Goal: Complete application form

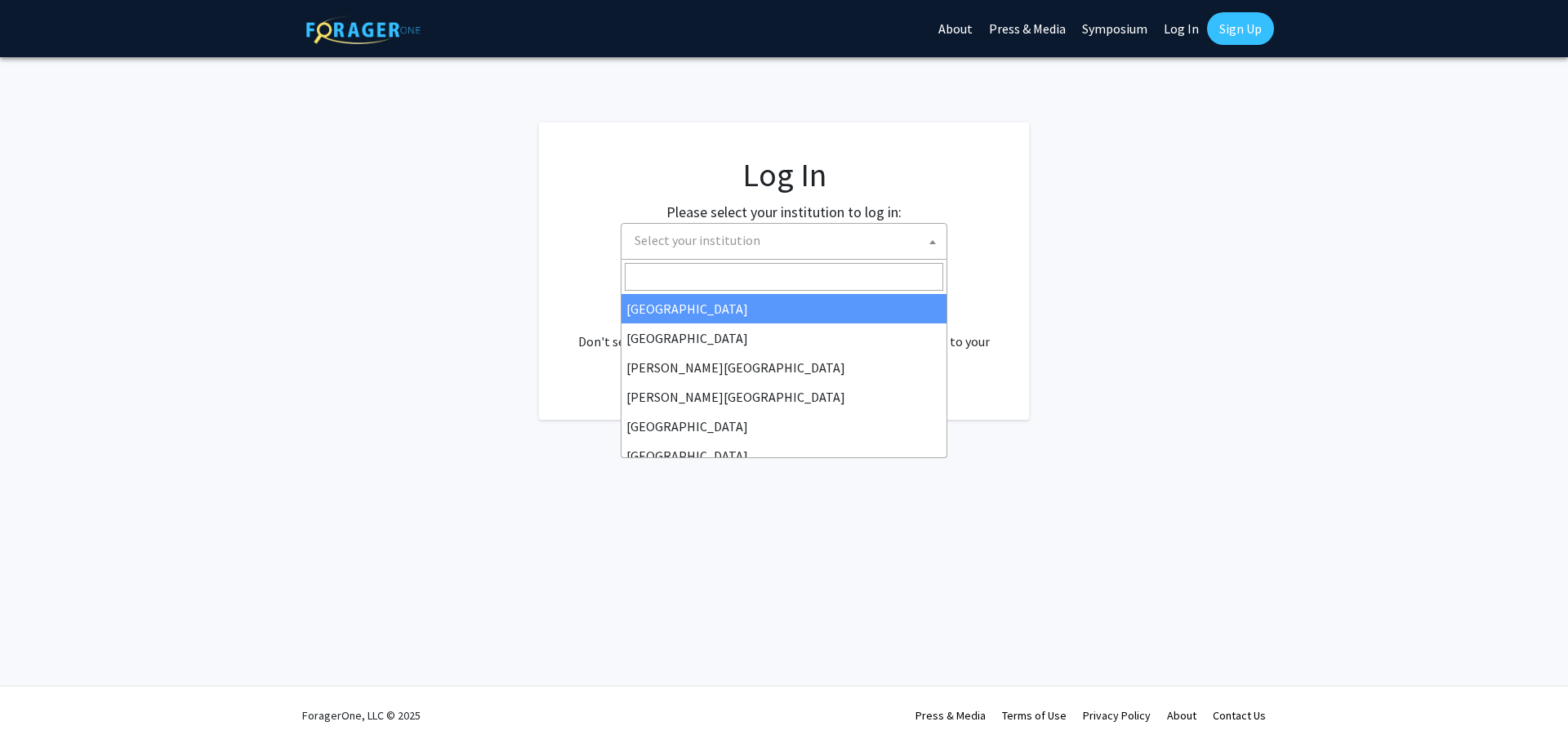
click at [935, 239] on span at bounding box center [932, 241] width 17 height 36
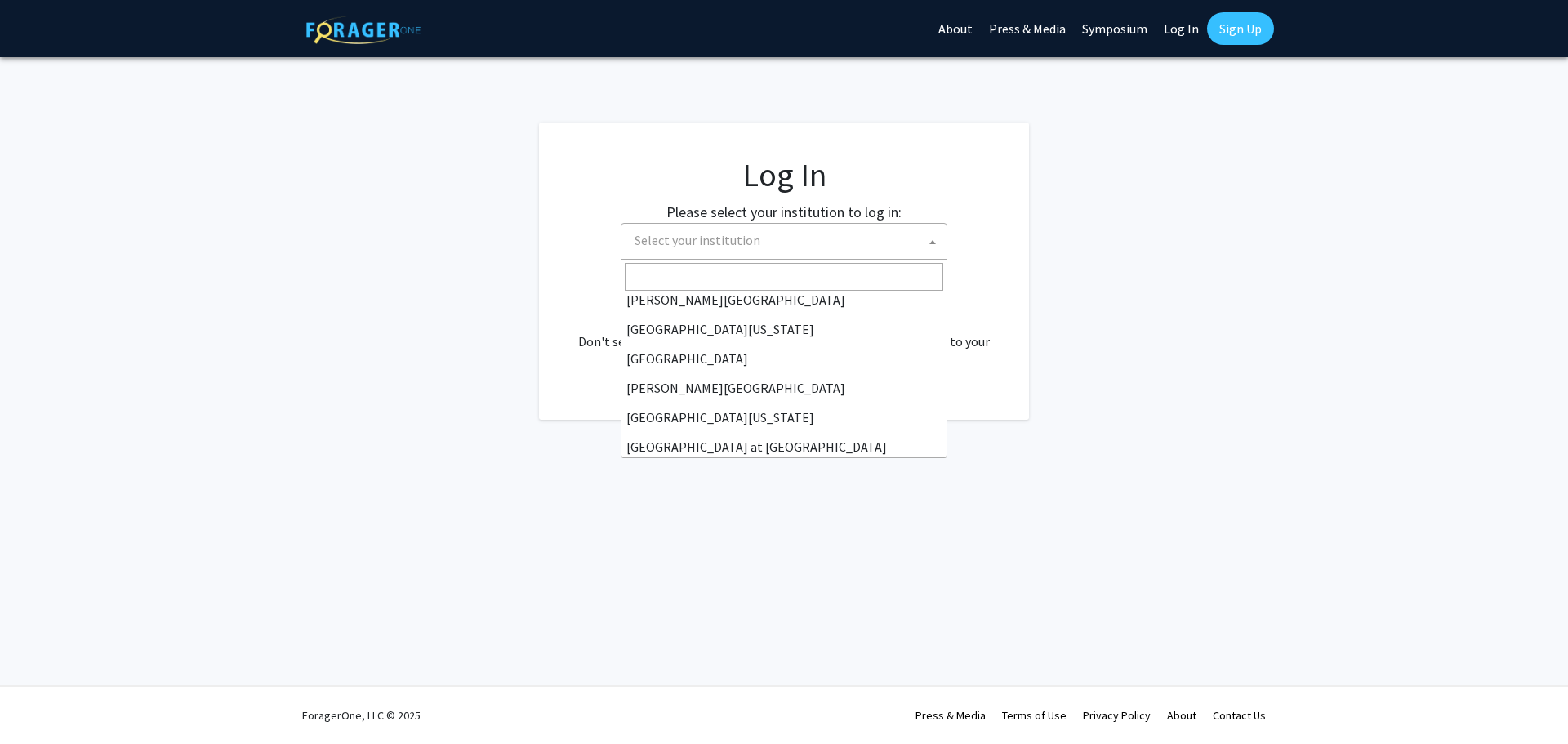
scroll to position [571, 0]
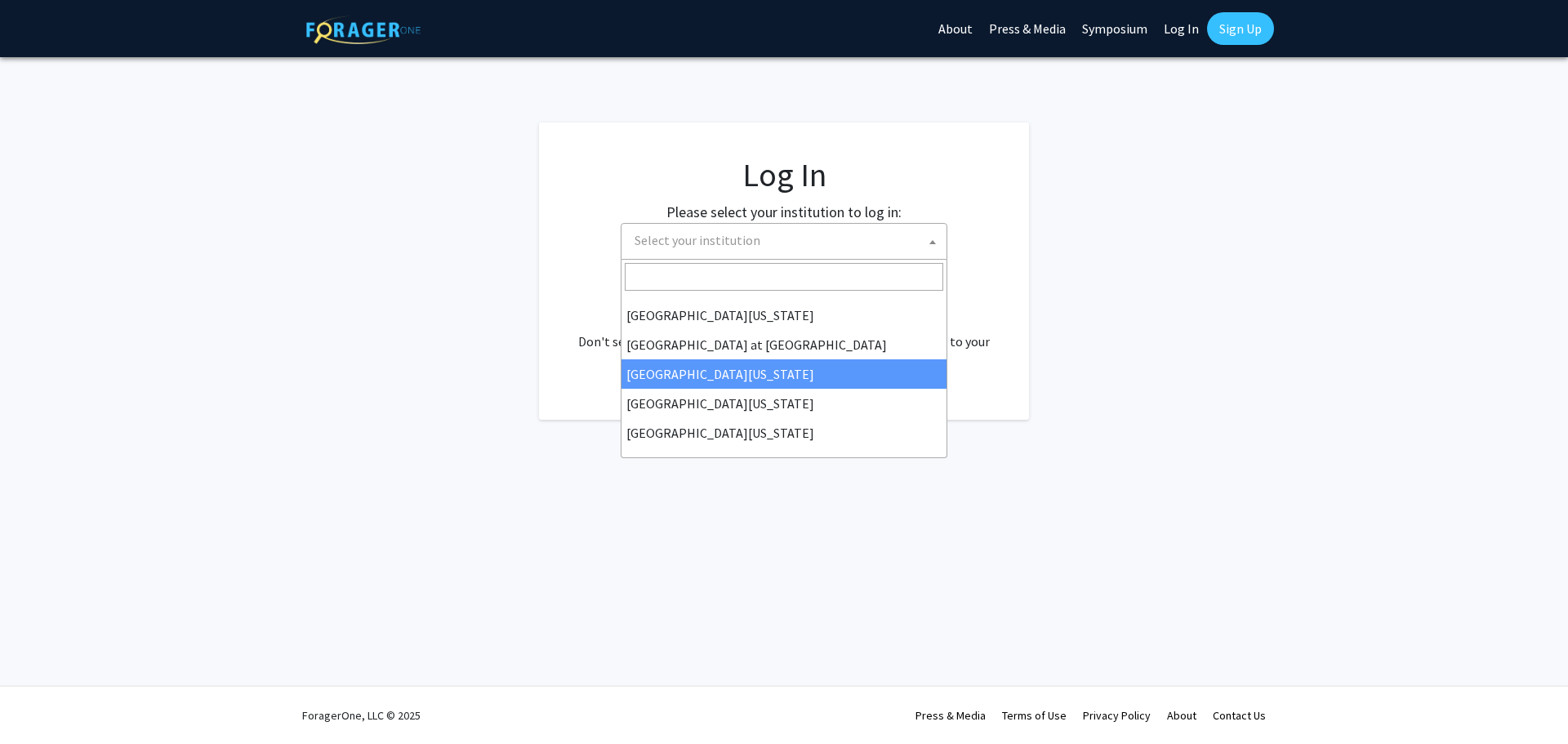
select select "13"
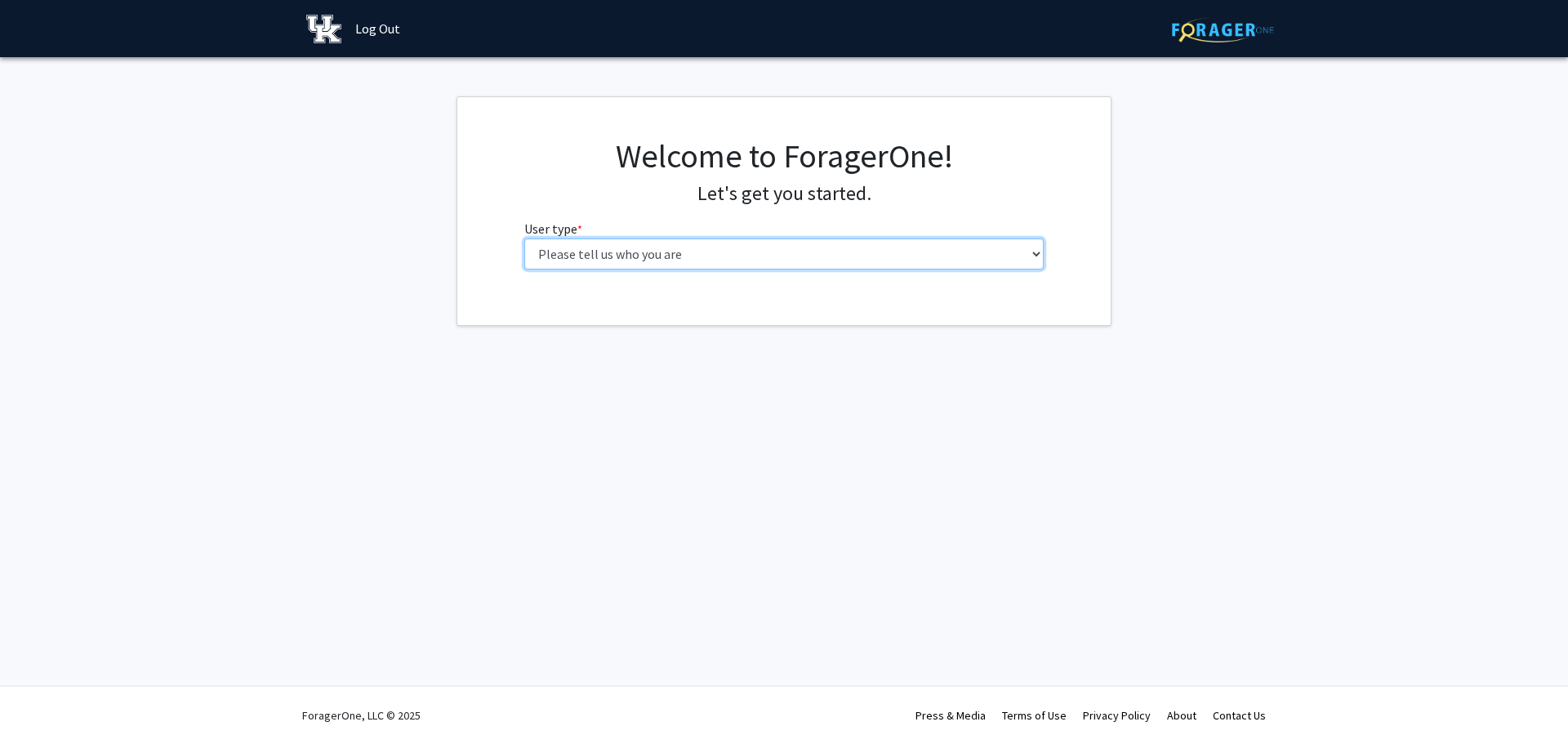
click at [1039, 254] on select "Please tell us who you are Undergraduate Student Master's Student Doctoral Cand…" at bounding box center [784, 254] width 520 height 31
